Goal: Information Seeking & Learning: Learn about a topic

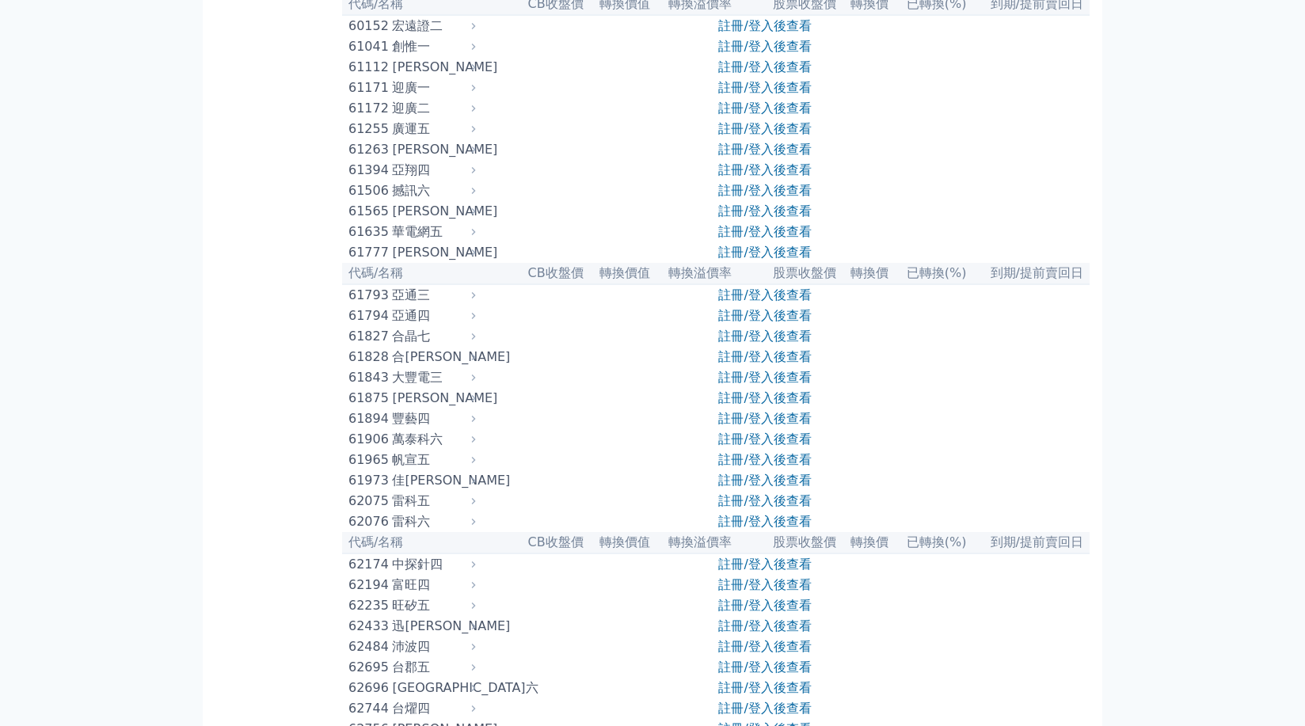
scroll to position [4958, 0]
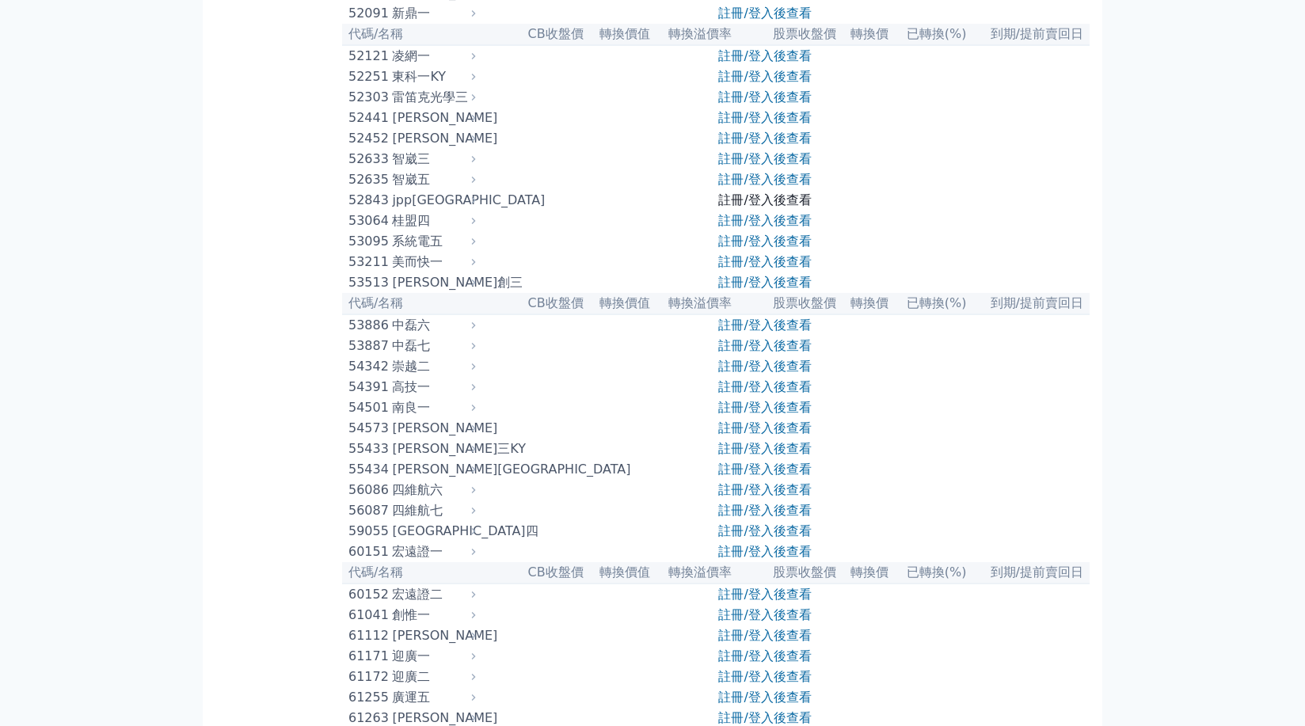
click at [753, 207] on link "註冊/登入後查看" at bounding box center [764, 199] width 93 height 15
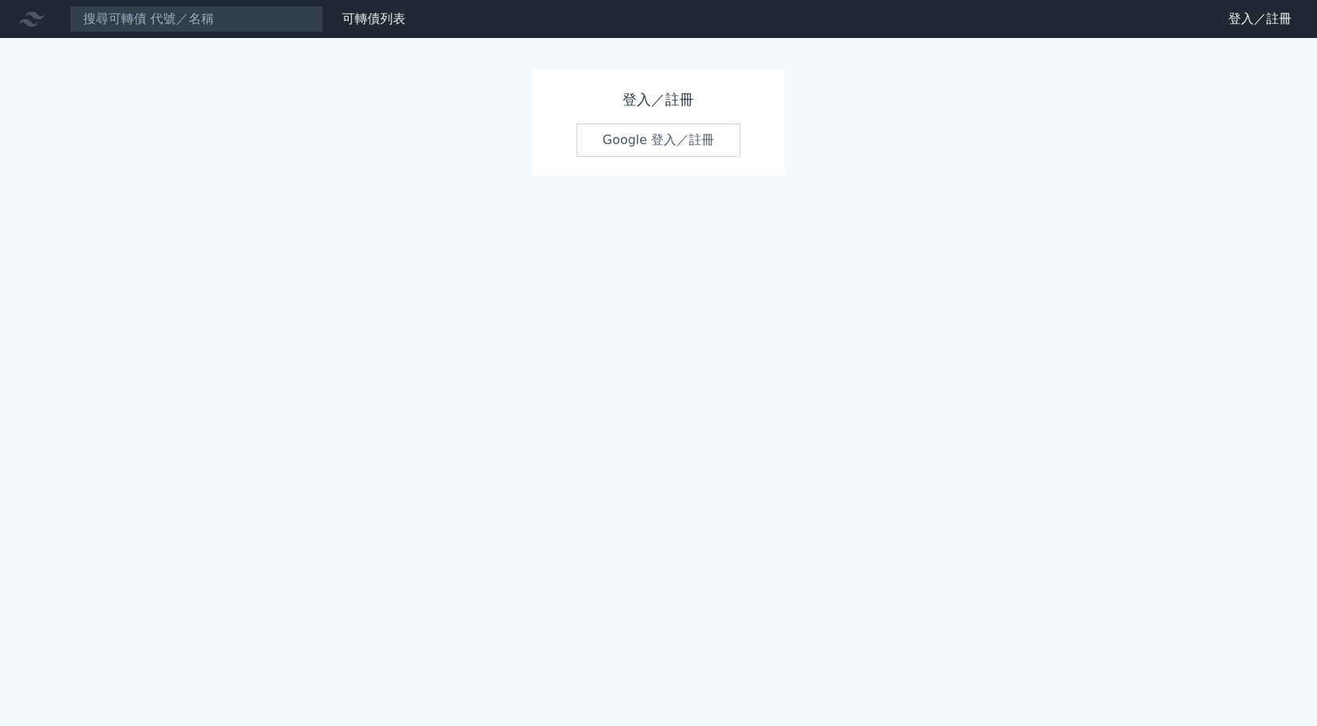
click at [274, 177] on div "可轉債列表 財務數據 可轉債列表 財務數據 登入／註冊 登入／註冊 登入／註冊 Google 登入／註冊" at bounding box center [658, 363] width 1317 height 726
click at [222, 24] on input at bounding box center [196, 19] width 253 height 27
click at [226, 120] on div "可轉債列表 財務數據 可轉債列表 財務數據 登入／註冊 登入／註冊 登入／註冊 Google 登入／註冊" at bounding box center [658, 363] width 1317 height 726
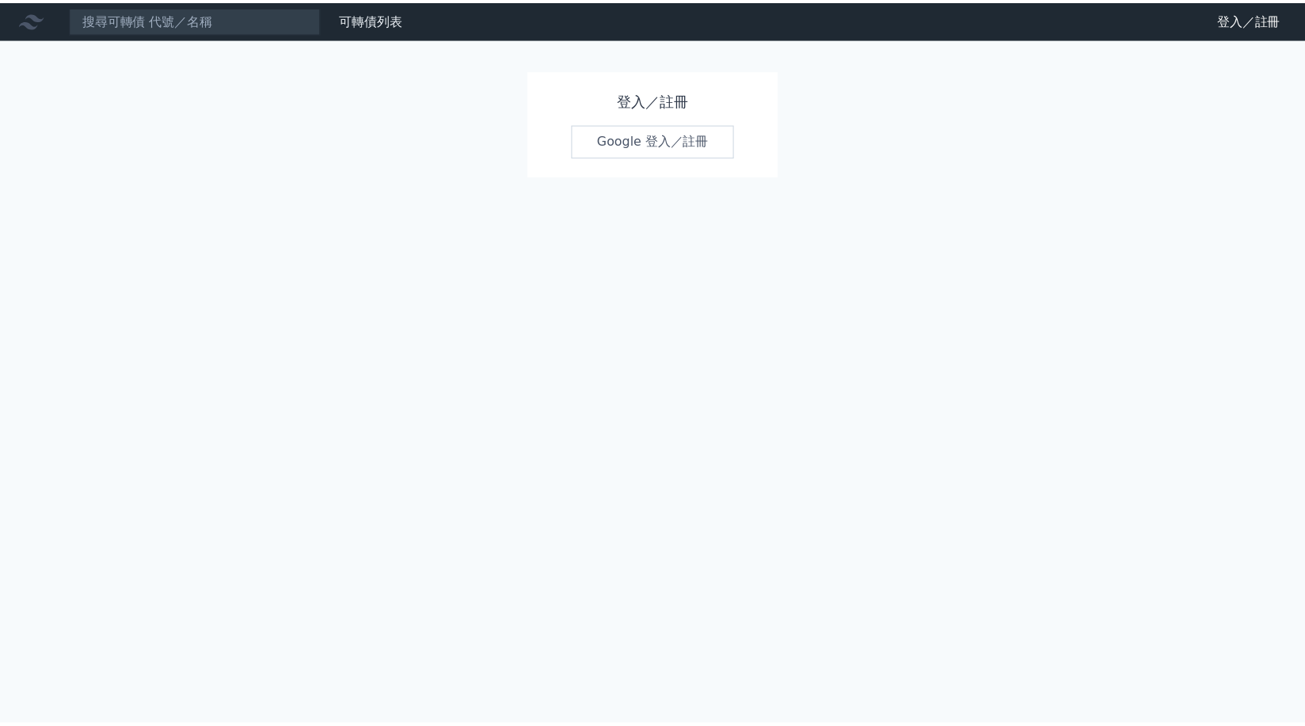
scroll to position [4958, 0]
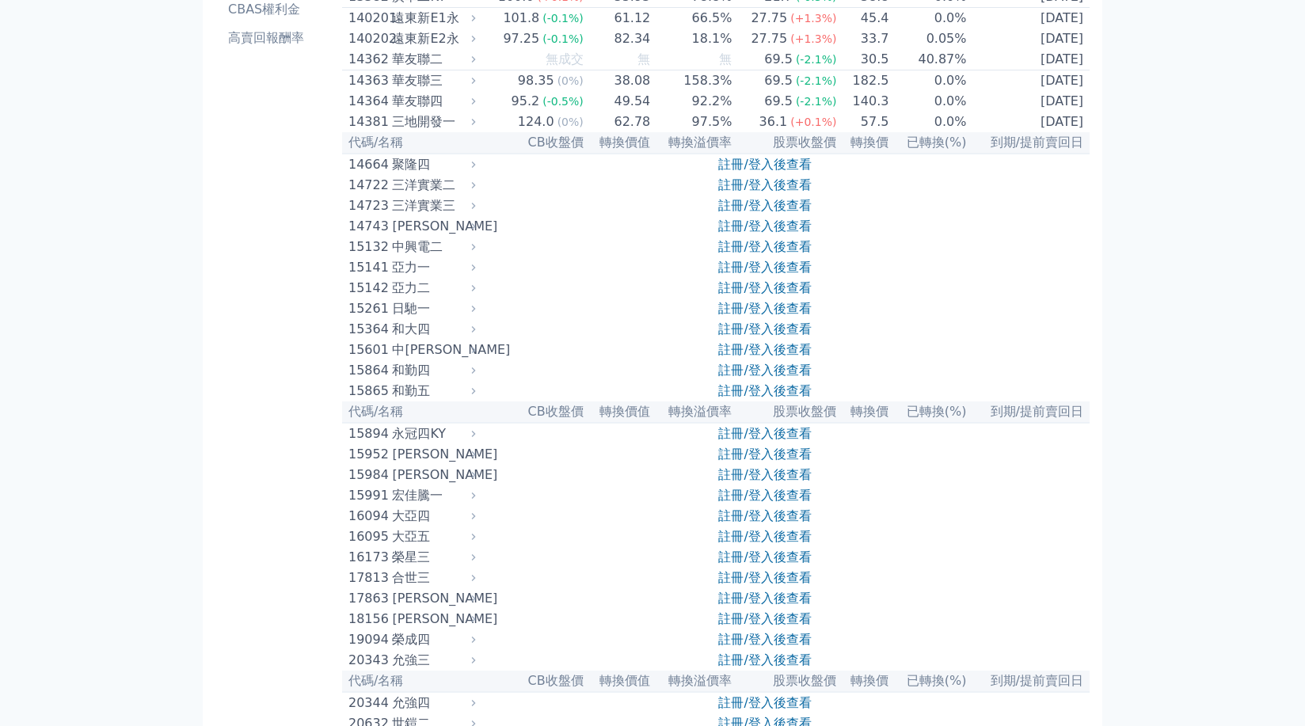
scroll to position [0, 0]
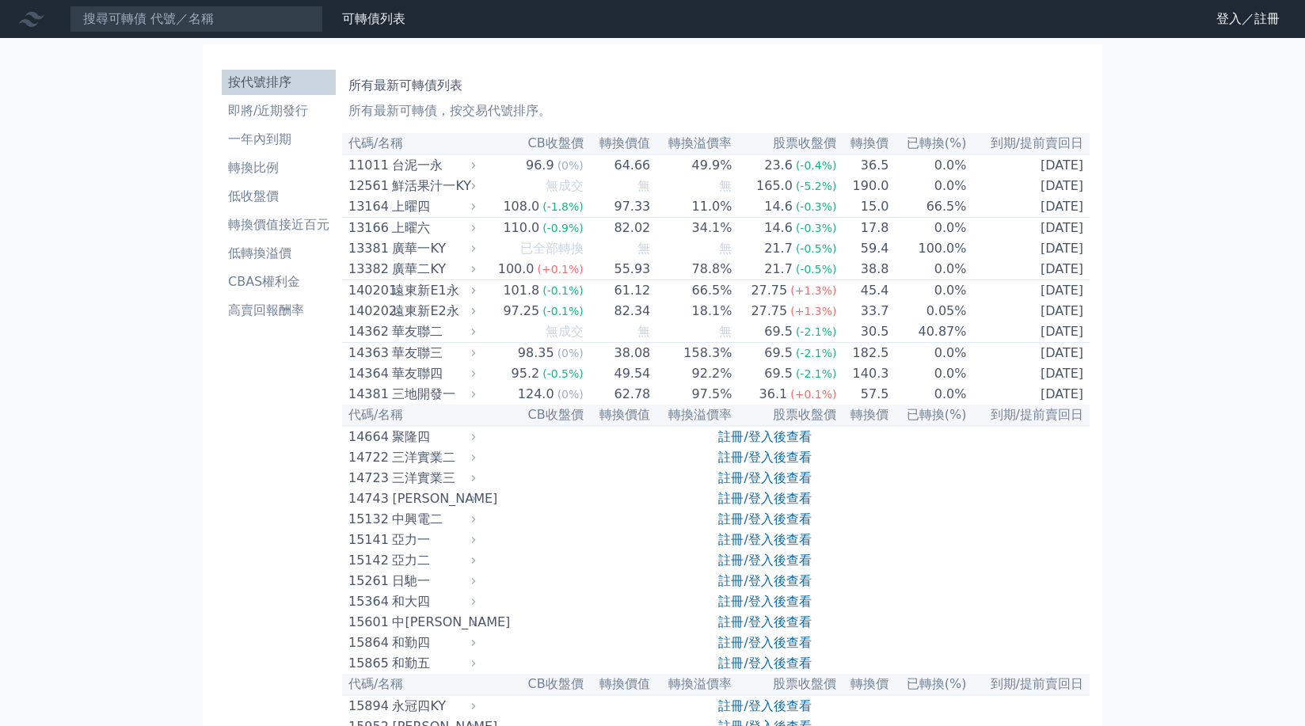
click at [595, 75] on div "所有最新可轉債列表 所有最新可轉債，按交易代號排序。" at bounding box center [715, 95] width 735 height 51
